Goal: Check status: Check status

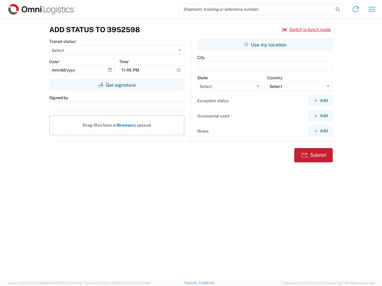
click at [256, 9] on input "search" at bounding box center [256, 9] width 154 height 11
click at [338, 10] on icon at bounding box center [337, 9] width 8 height 8
click at [355, 9] on icon at bounding box center [356, 9] width 10 height 10
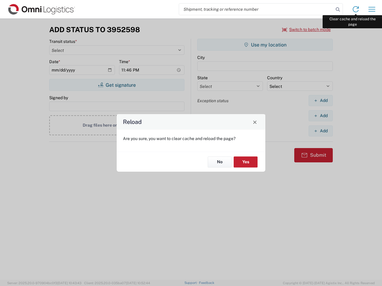
click at [372, 9] on div "Reload Are you sure, you want to clear cache and reload the page? No Yes" at bounding box center [191, 143] width 382 height 286
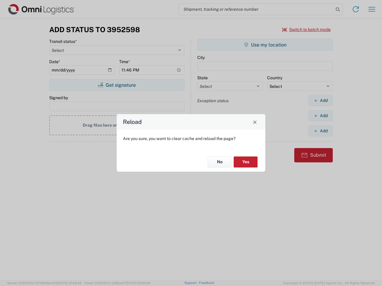
click at [306, 30] on div "Reload Are you sure, you want to clear cache and reload the page? No Yes" at bounding box center [191, 143] width 382 height 286
click at [117, 85] on div "Reload Are you sure, you want to clear cache and reload the page? No Yes" at bounding box center [191, 143] width 382 height 286
click at [265, 45] on div "Reload Are you sure, you want to clear cache and reload the page? No Yes" at bounding box center [191, 143] width 382 height 286
click at [320, 100] on div "Reload Are you sure, you want to clear cache and reload the page? No Yes" at bounding box center [191, 143] width 382 height 286
click at [320, 116] on div "Reload Are you sure, you want to clear cache and reload the page? No Yes" at bounding box center [191, 143] width 382 height 286
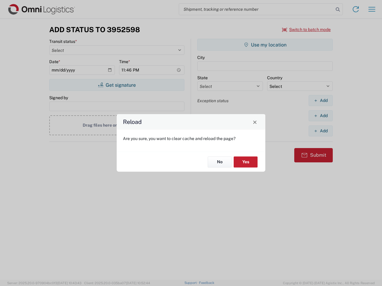
click at [320, 131] on div "Reload Are you sure, you want to clear cache and reload the page? No Yes" at bounding box center [191, 143] width 382 height 286
